Goal: Find contact information: Find contact information

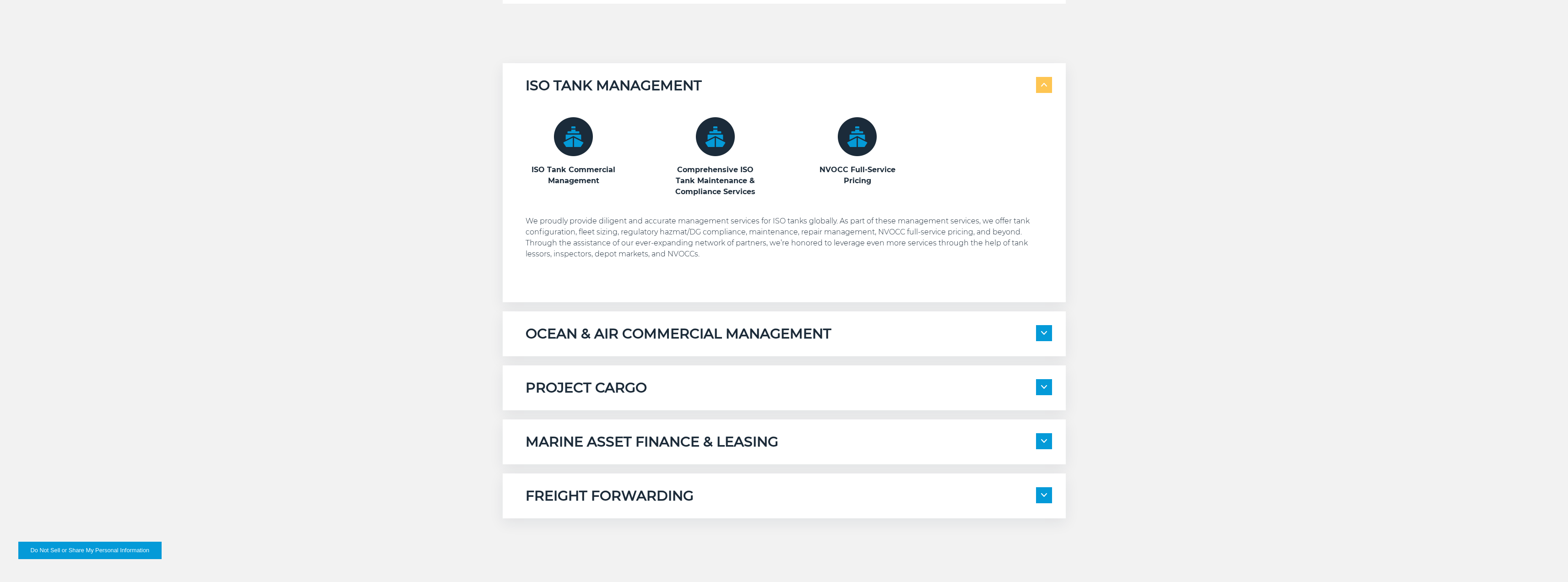
scroll to position [642, 0]
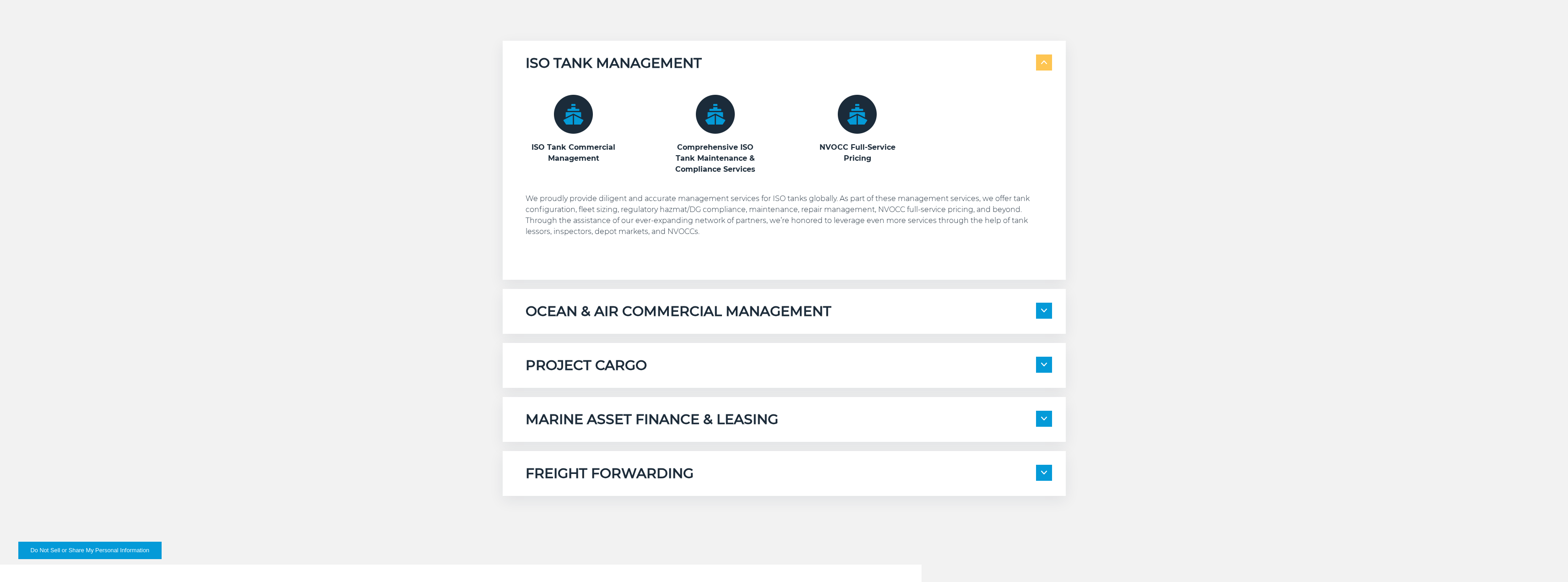
click at [602, 471] on h5 "FREIGHT FORWARDING" at bounding box center [609, 474] width 168 height 17
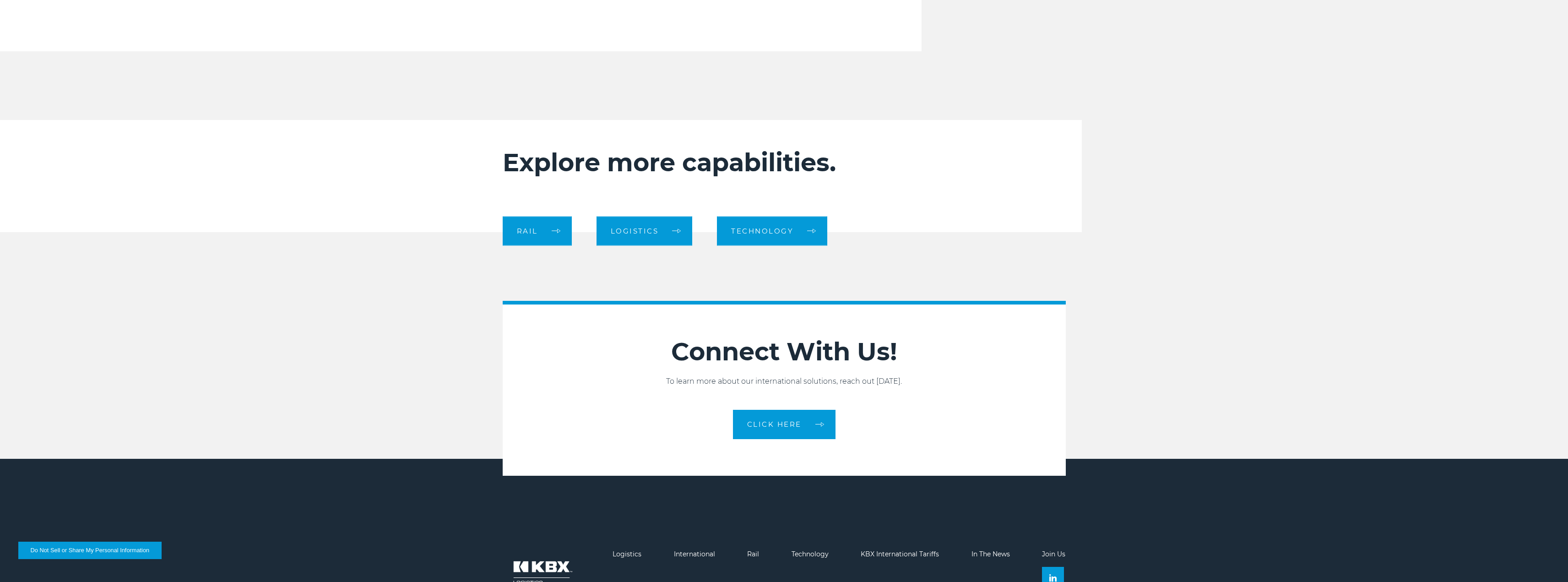
scroll to position [1631, 0]
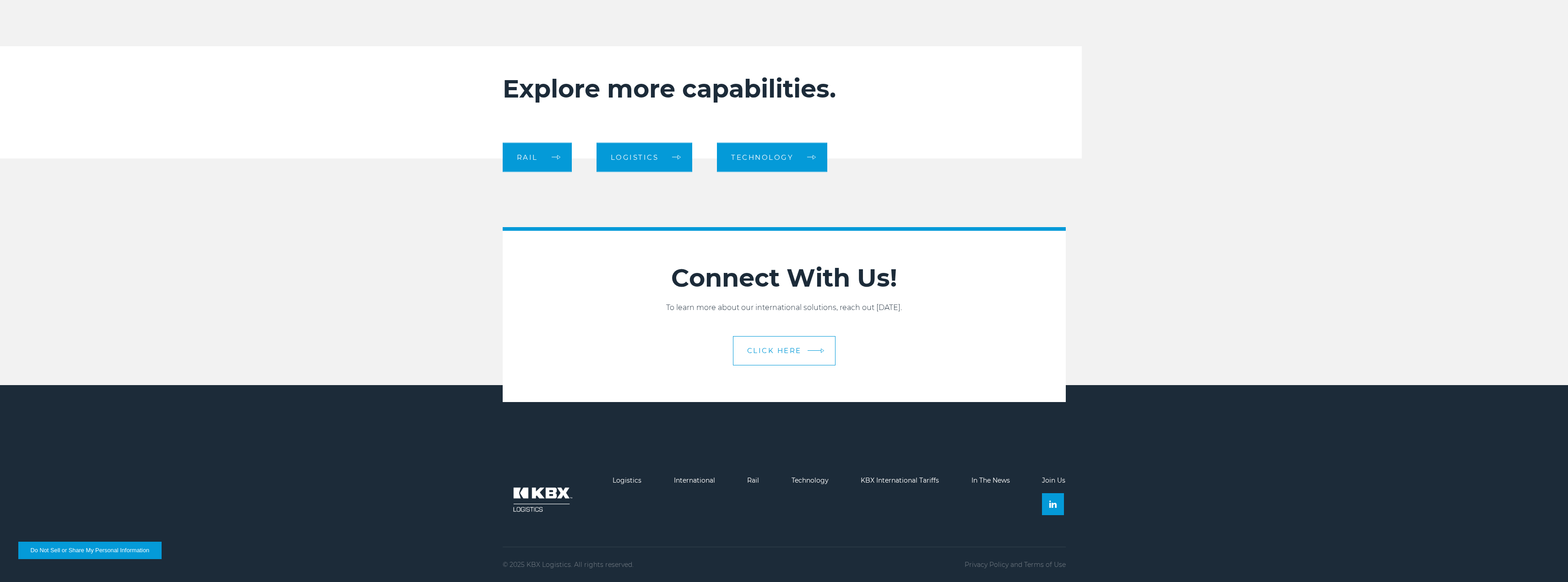
click at [772, 356] on link "CLICK HERE" at bounding box center [784, 351] width 102 height 29
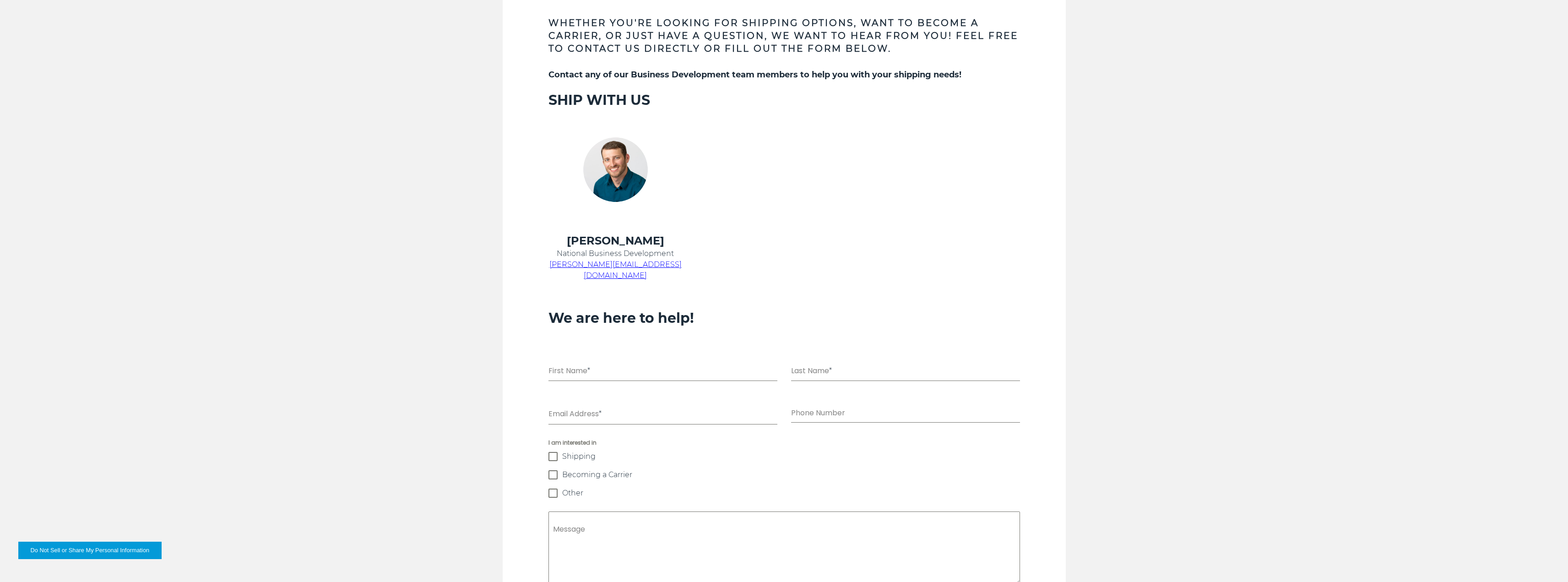
scroll to position [550, 0]
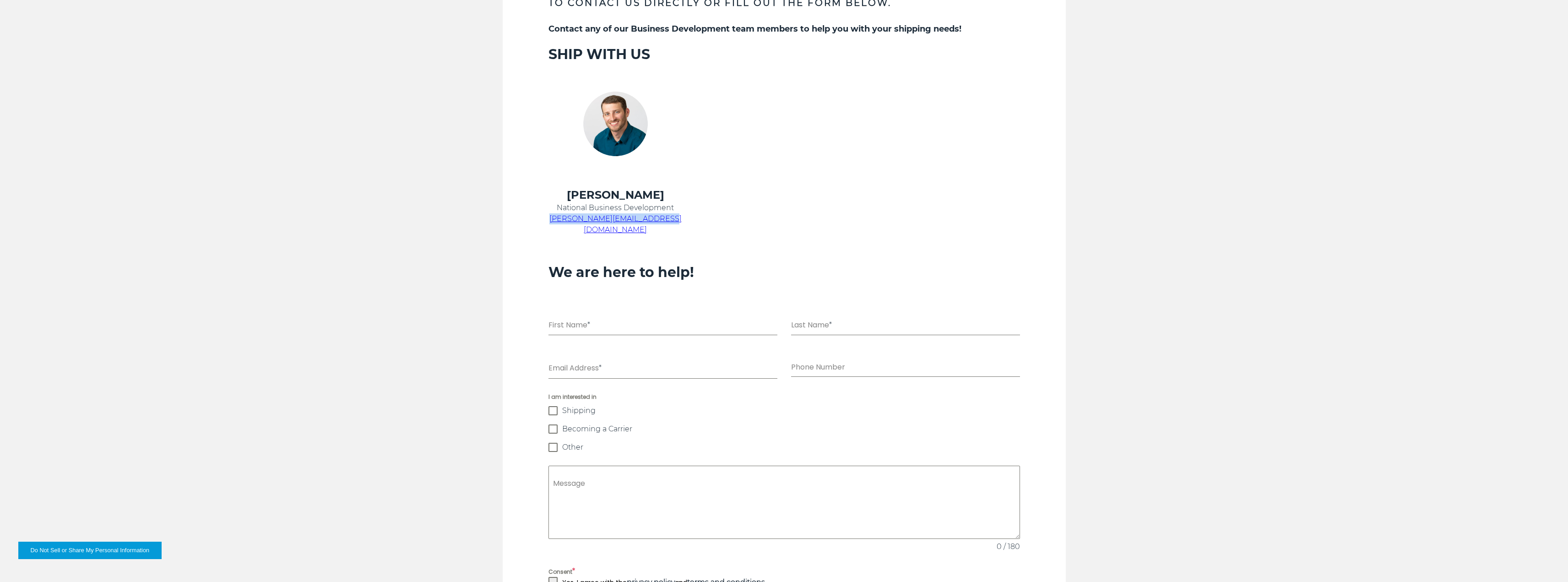
drag, startPoint x: 690, startPoint y: 221, endPoint x: 564, endPoint y: 221, distance: 126.0
click at [564, 221] on td "Chris Kein National Business Development chris.kein@kbxlogistics.com" at bounding box center [615, 217] width 157 height 59
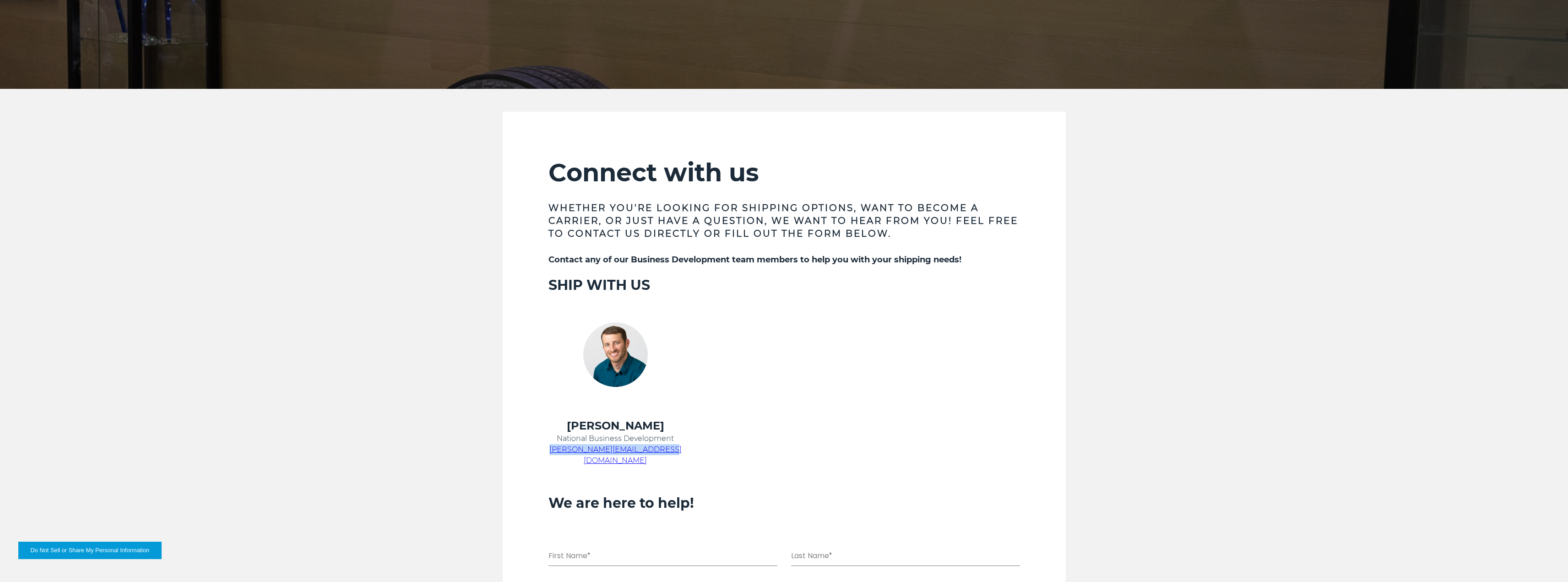
scroll to position [320, 0]
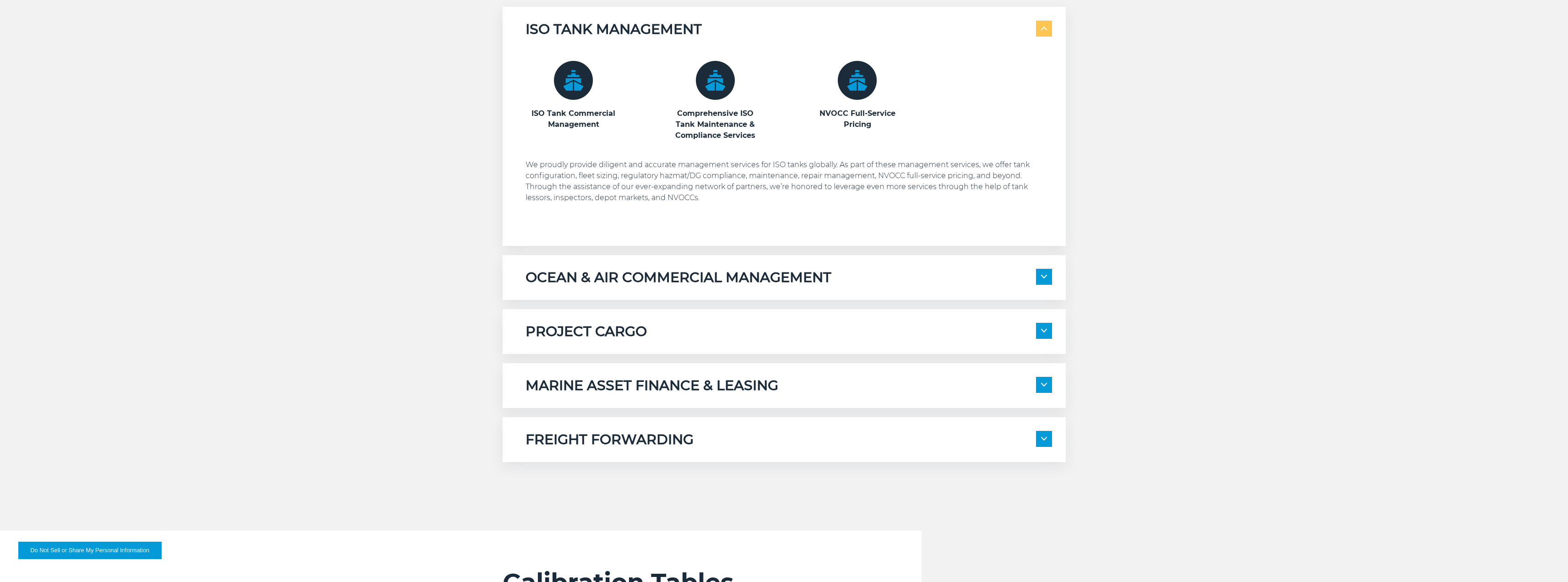
scroll to position [824, 0]
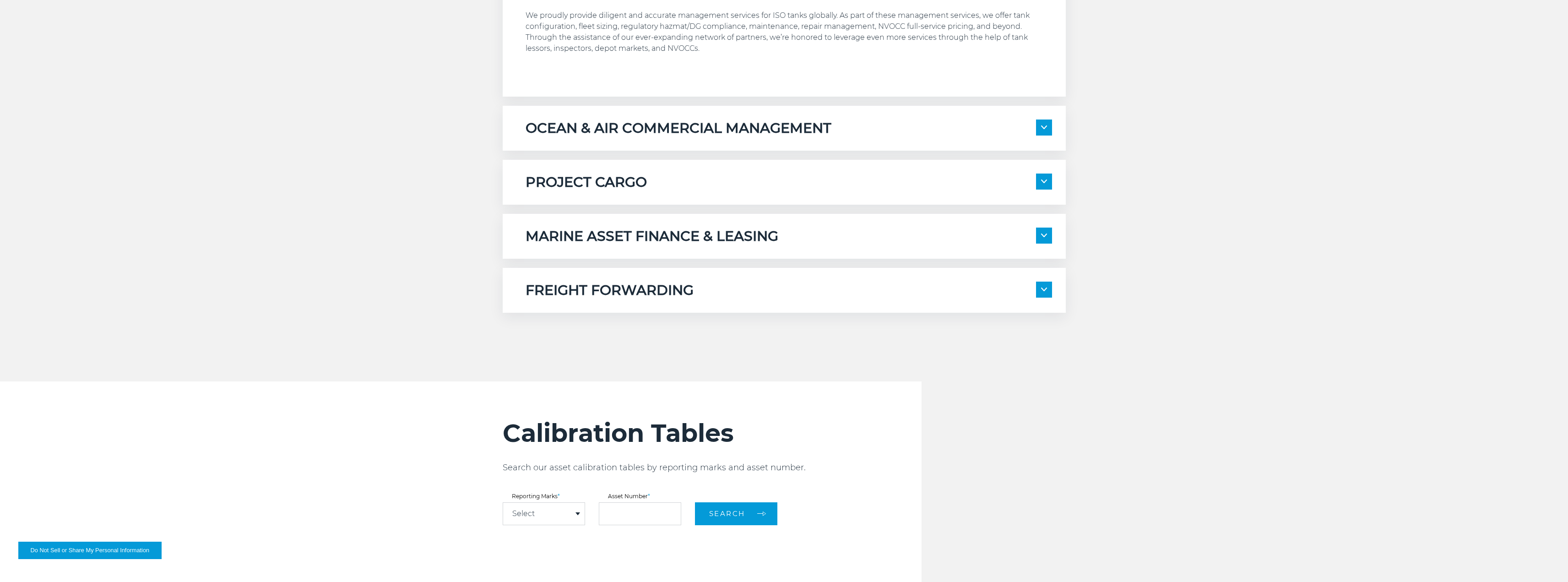
click at [586, 183] on h5 "PROJECT CARGO" at bounding box center [586, 182] width 121 height 17
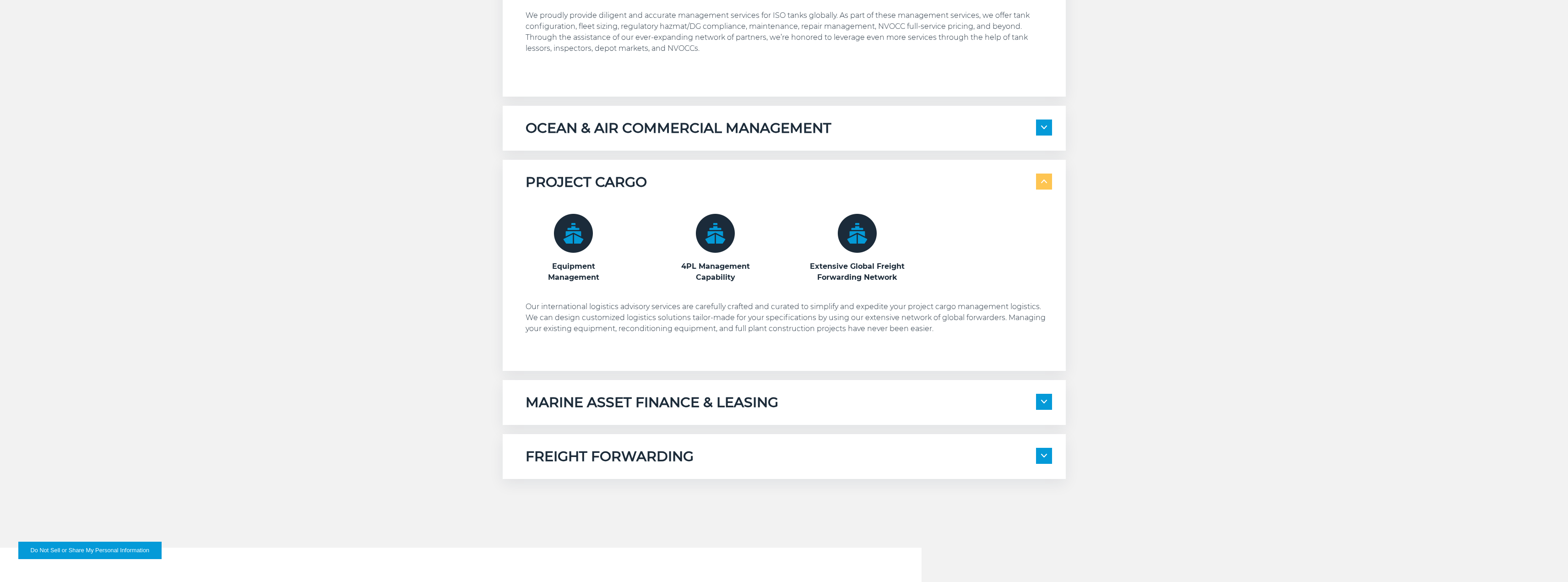
click at [575, 264] on h3 "Equipment Management" at bounding box center [574, 272] width 96 height 22
click at [865, 230] on img at bounding box center [857, 233] width 39 height 39
click at [822, 333] on p "Our international logistics advisory services are carefully crafted and curated…" at bounding box center [788, 318] width 526 height 33
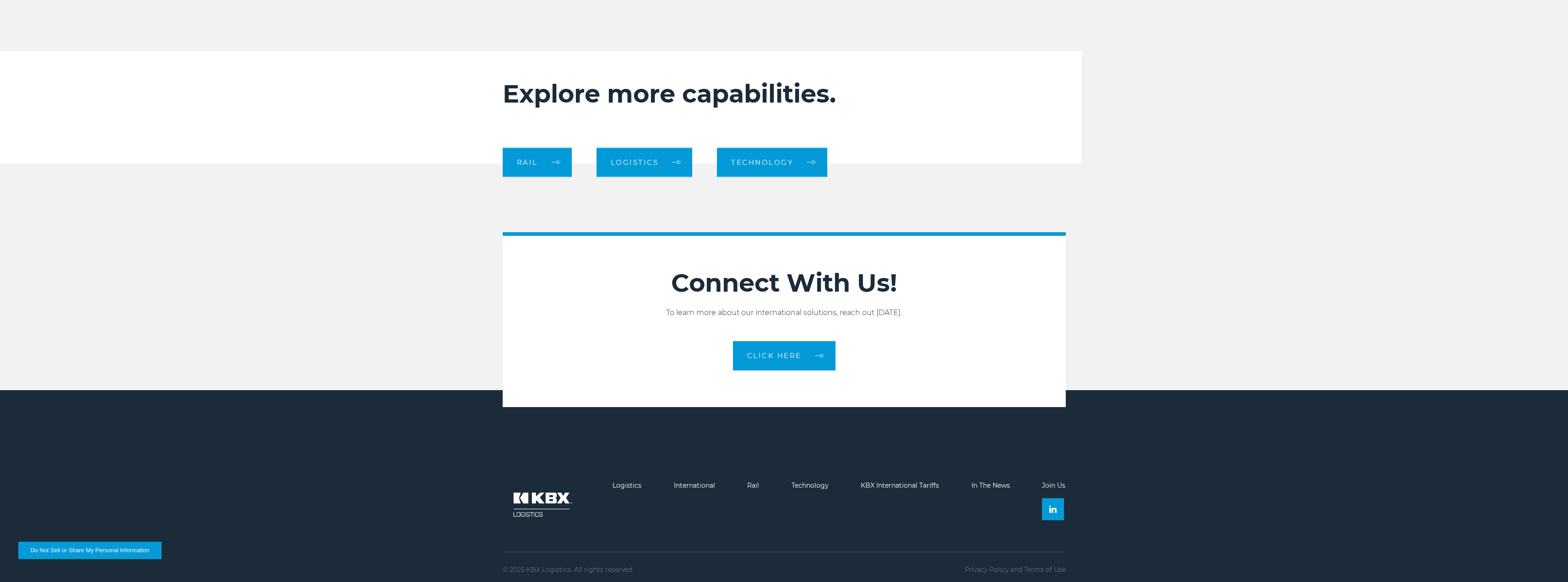
scroll to position [1598, 0]
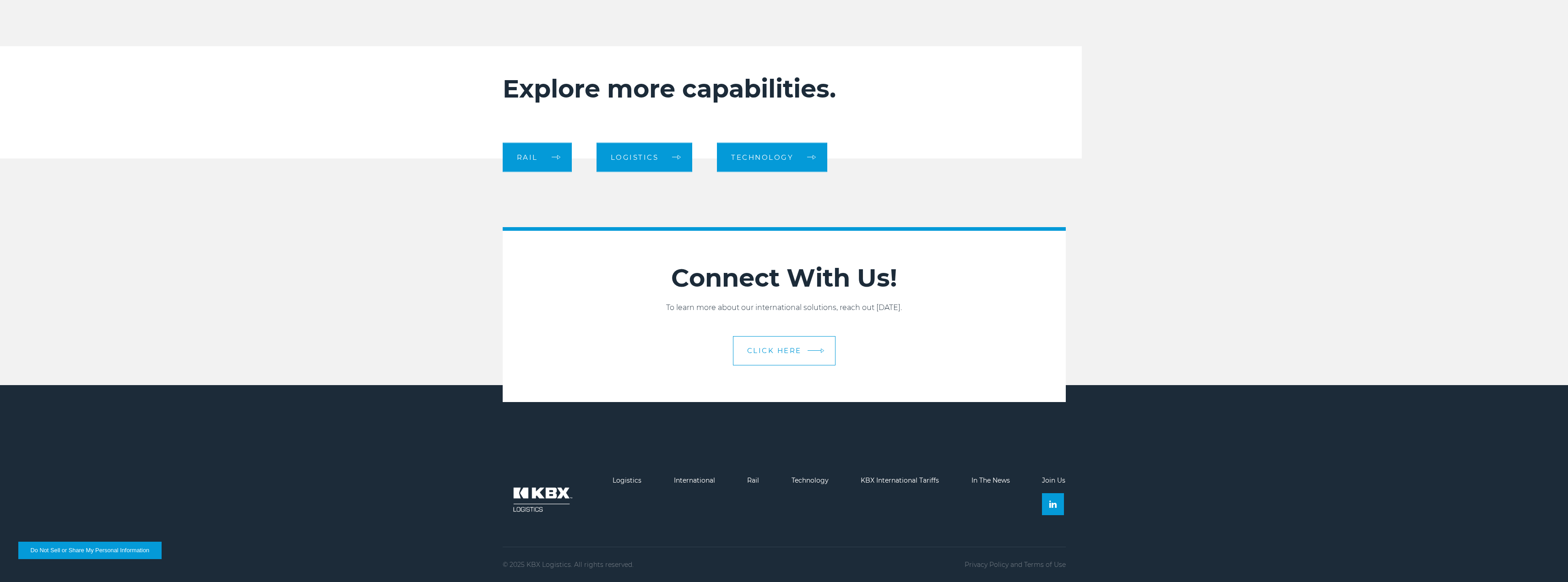
click at [790, 350] on span "CLICK HERE" at bounding box center [774, 351] width 54 height 7
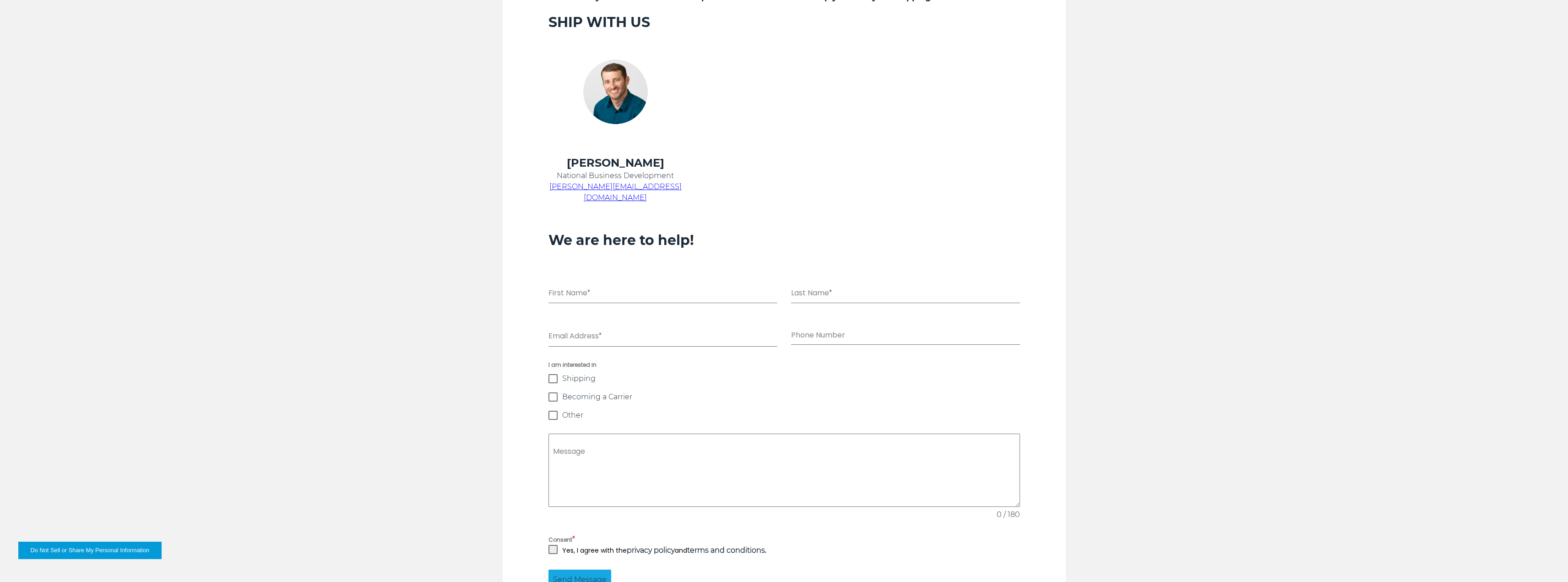
scroll to position [553, 0]
